Goal: Obtain resource: Download file/media

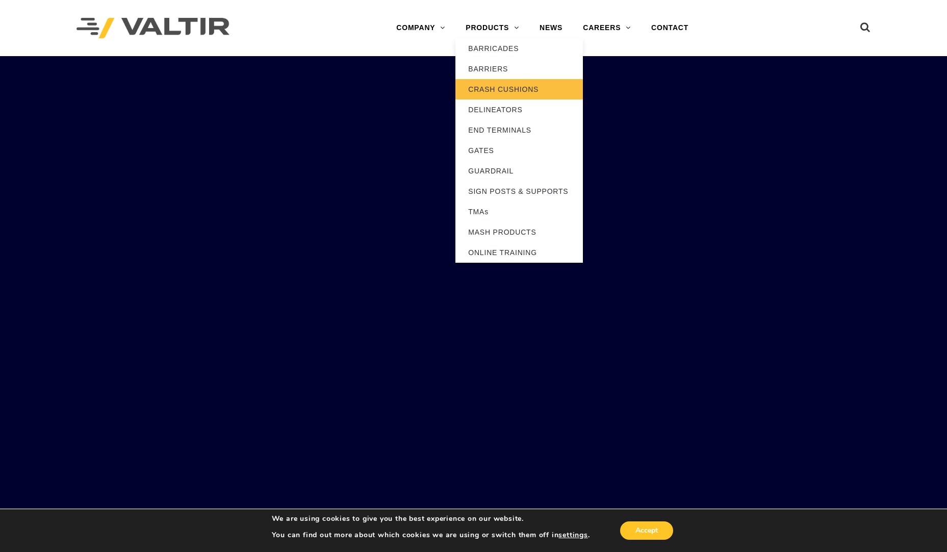
click at [485, 94] on link "CRASH CUSHIONS" at bounding box center [519, 89] width 128 height 20
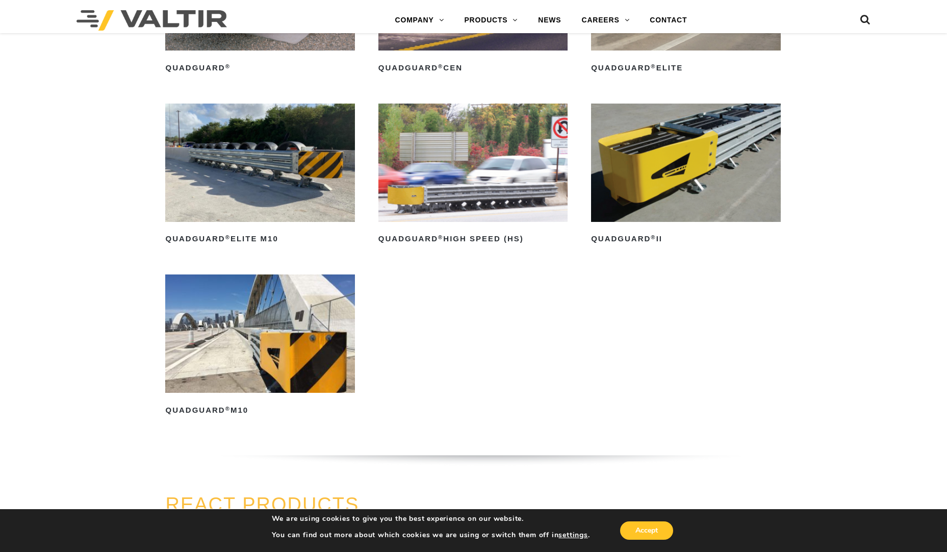
scroll to position [786, 0]
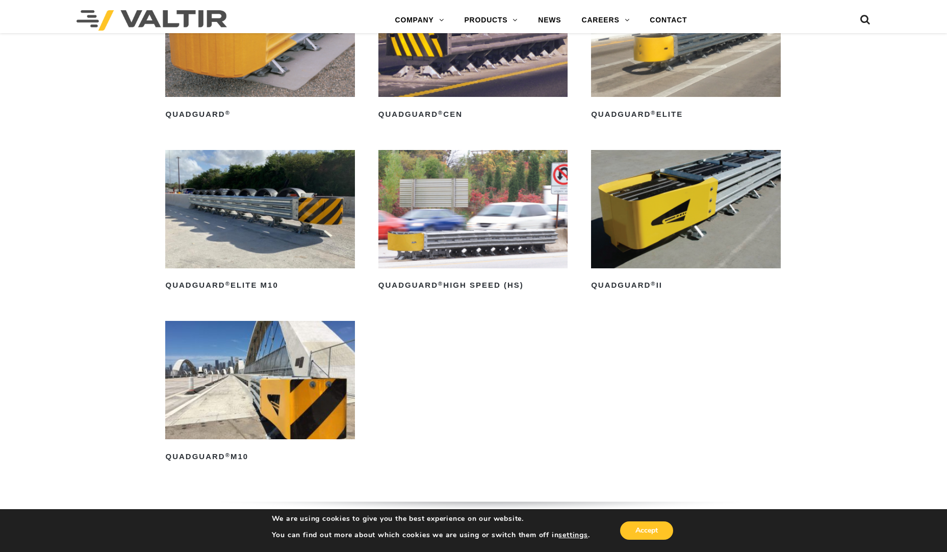
click at [650, 222] on img at bounding box center [685, 209] width 189 height 118
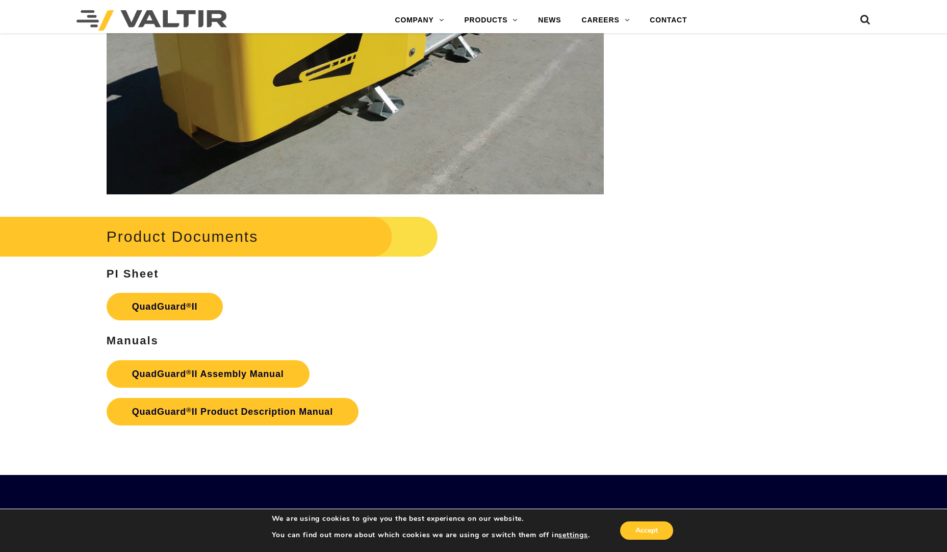
scroll to position [1912, 0]
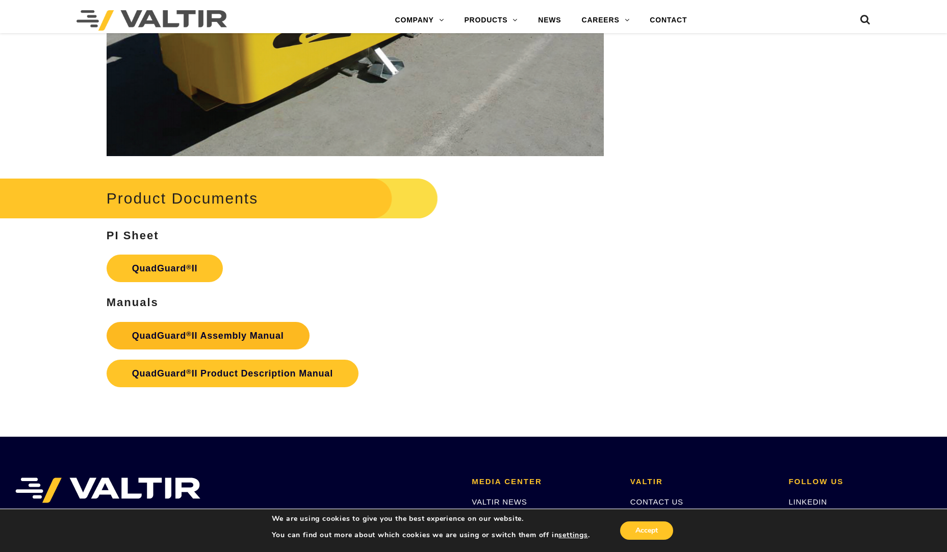
click at [237, 331] on strong "QuadGuard ® II Assembly Manual" at bounding box center [208, 336] width 152 height 10
